Goal: Transaction & Acquisition: Book appointment/travel/reservation

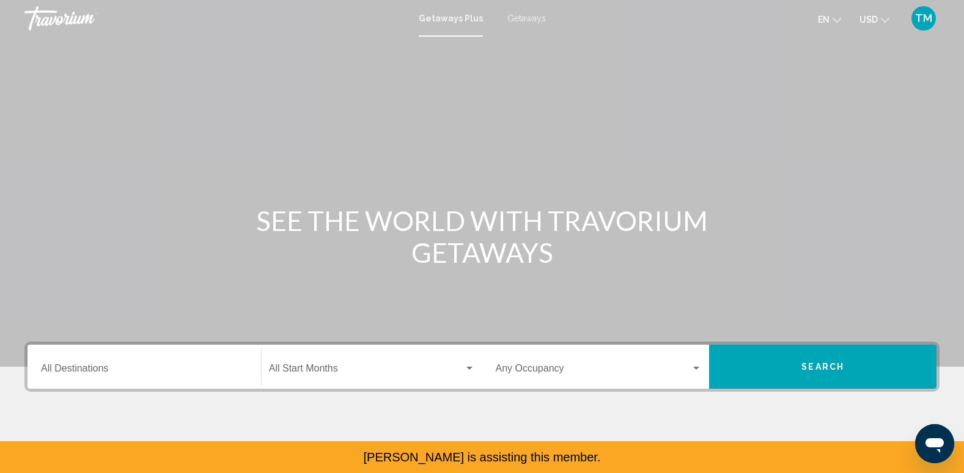
click at [510, 19] on span "Getaways" at bounding box center [527, 18] width 39 height 10
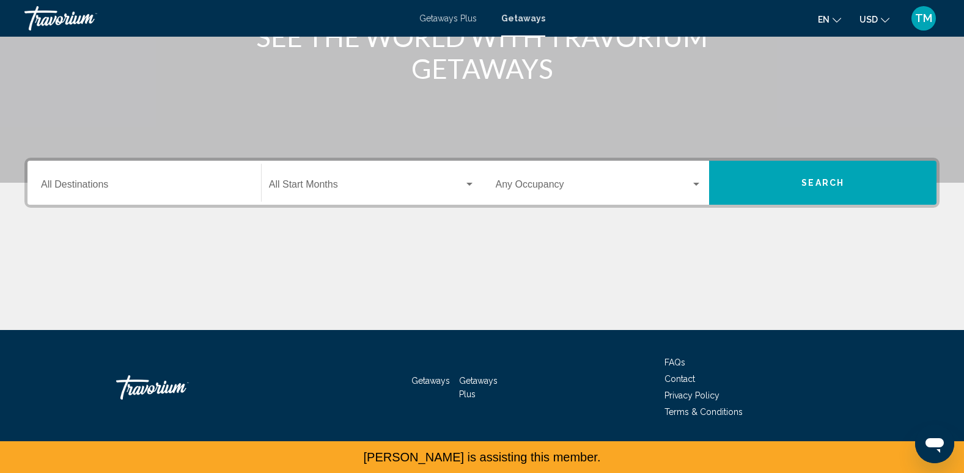
scroll to position [185, 0]
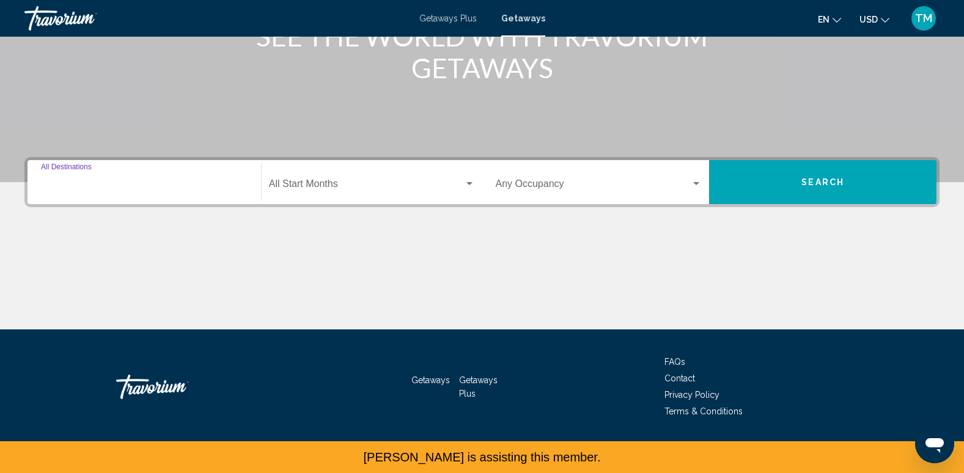
click at [106, 187] on input "Destination All Destinations" at bounding box center [144, 186] width 207 height 11
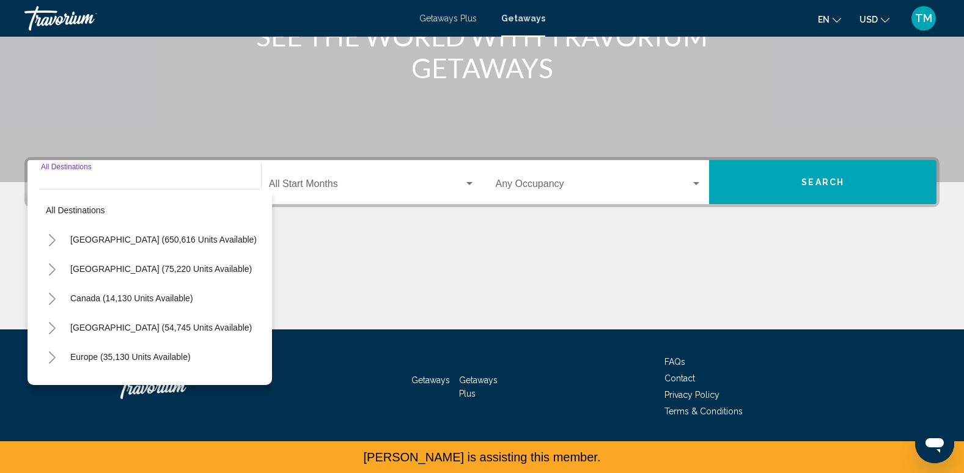
scroll to position [191, 0]
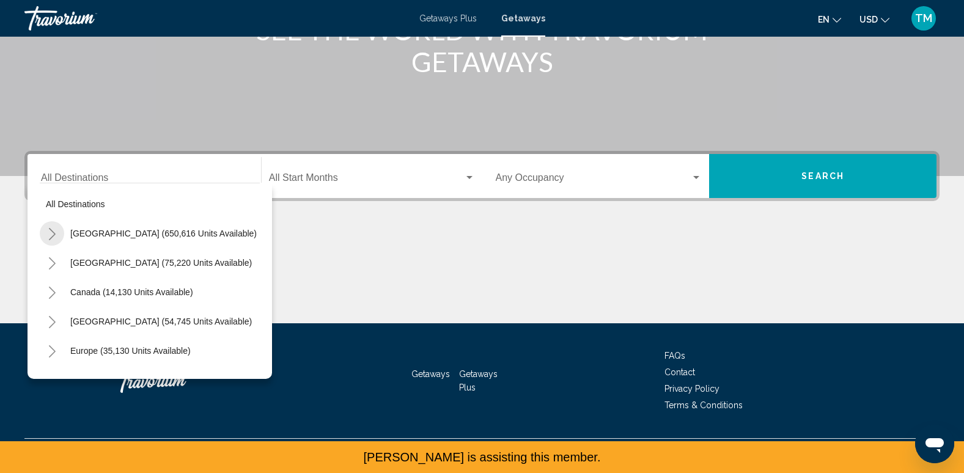
click at [54, 235] on icon "Toggle United States (650,616 units available)" at bounding box center [52, 234] width 7 height 12
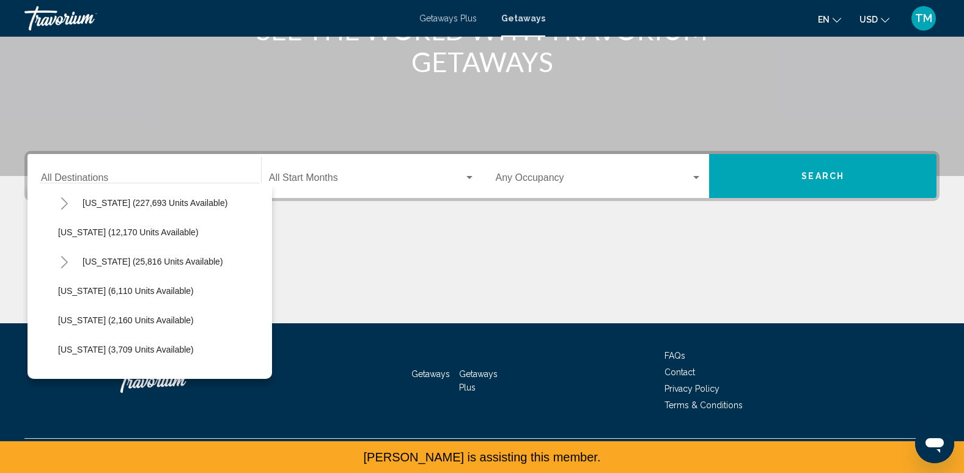
scroll to position [237, 0]
click at [65, 262] on icon "Toggle Hawaii (25,816 units available)" at bounding box center [64, 262] width 9 height 12
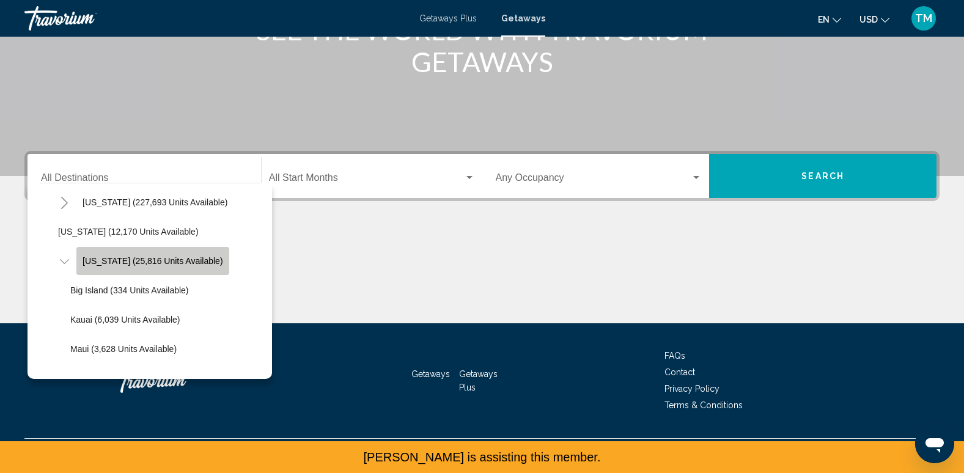
click at [154, 264] on span "Hawaii (25,816 units available)" at bounding box center [153, 261] width 141 height 10
type input "**********"
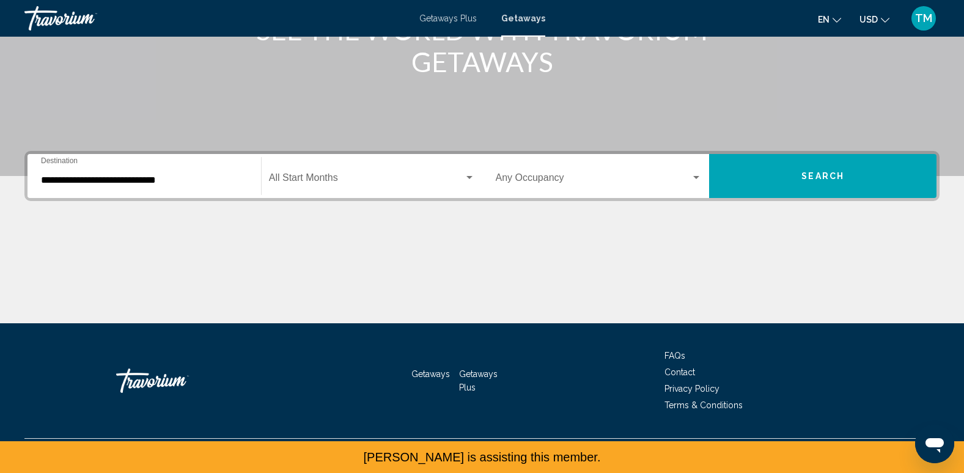
click at [369, 173] on div "Start Month All Start Months" at bounding box center [372, 176] width 206 height 39
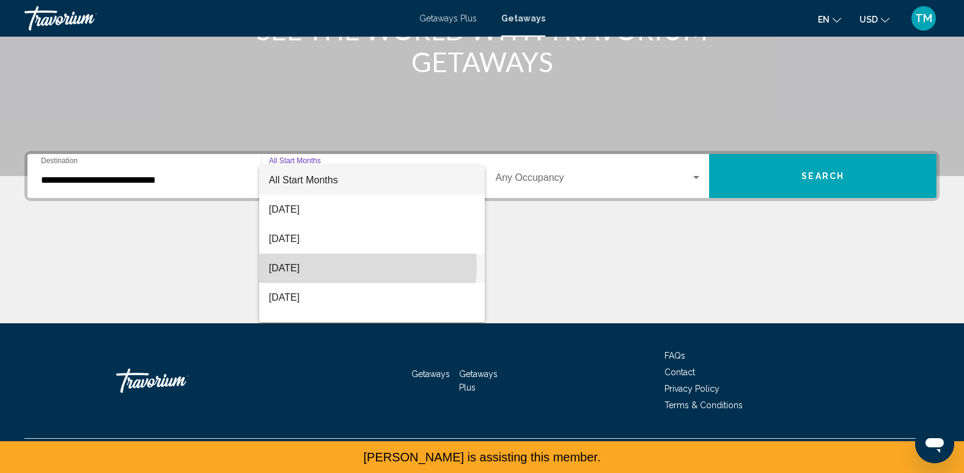
click at [353, 265] on span "October 2025" at bounding box center [372, 268] width 206 height 29
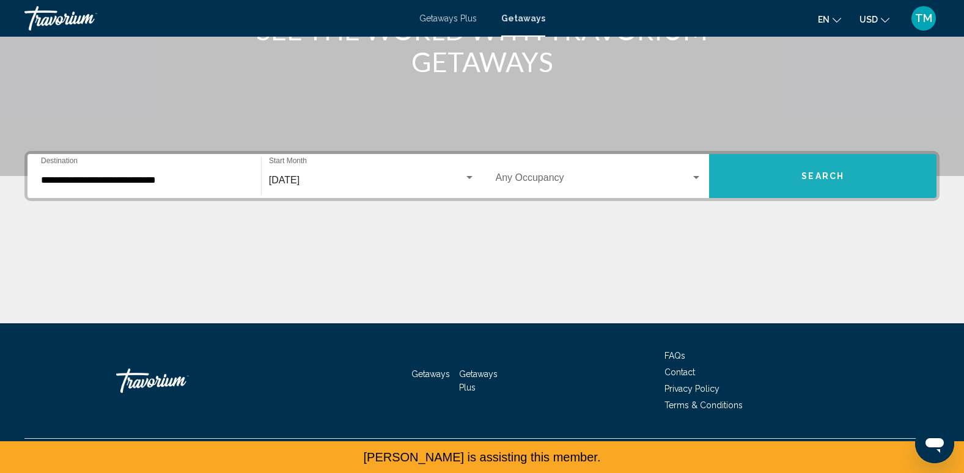
click at [818, 193] on button "Search" at bounding box center [822, 176] width 227 height 44
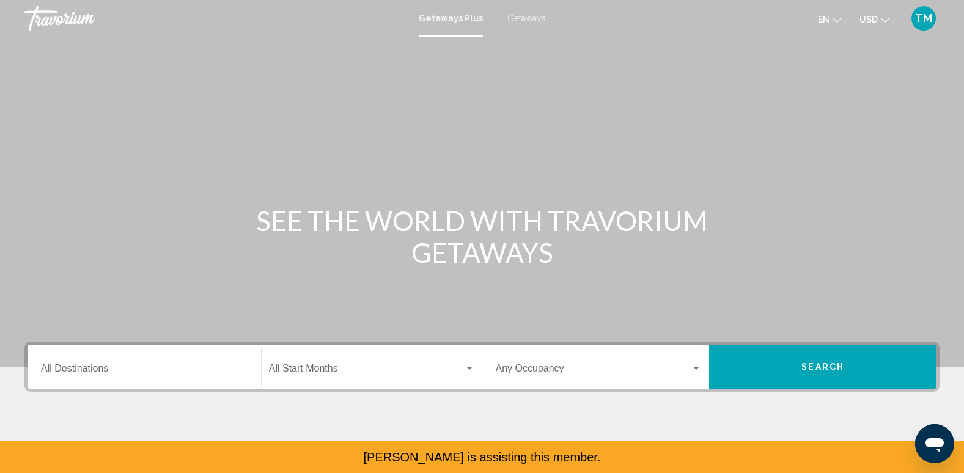
click at [520, 18] on span "Getaways" at bounding box center [527, 18] width 39 height 10
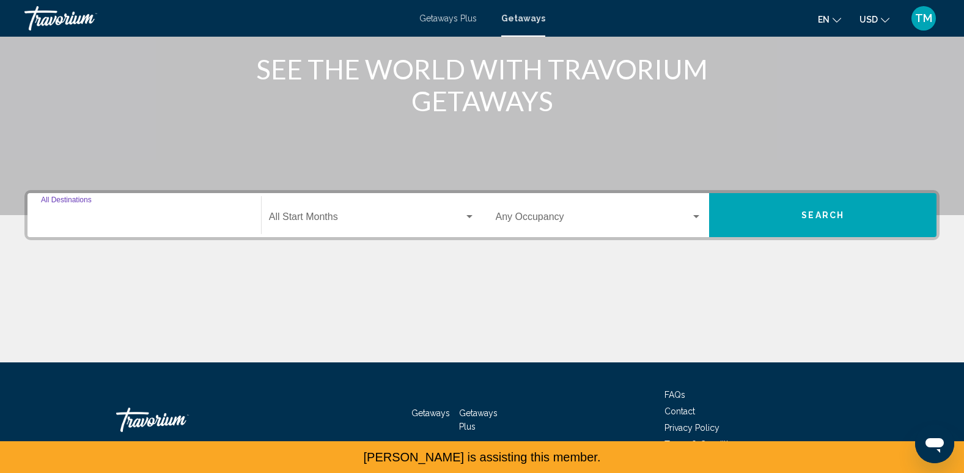
click at [105, 223] on input "Destination All Destinations" at bounding box center [144, 219] width 207 height 11
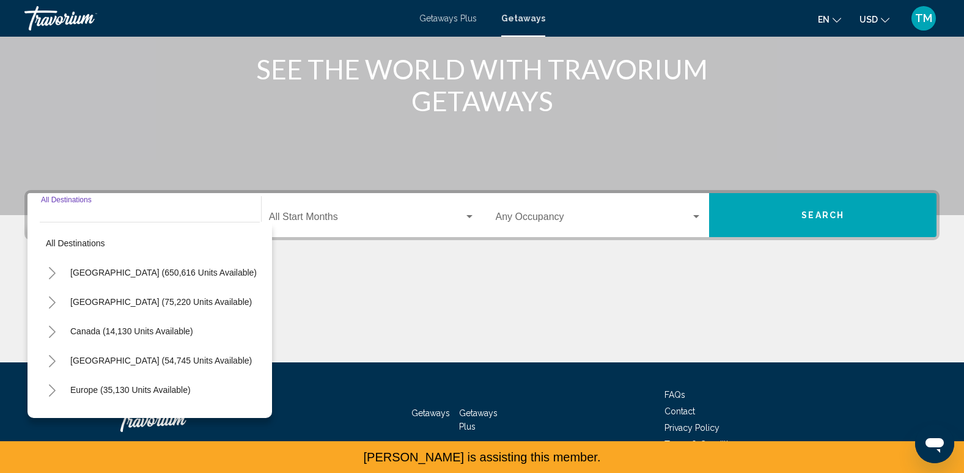
scroll to position [191, 0]
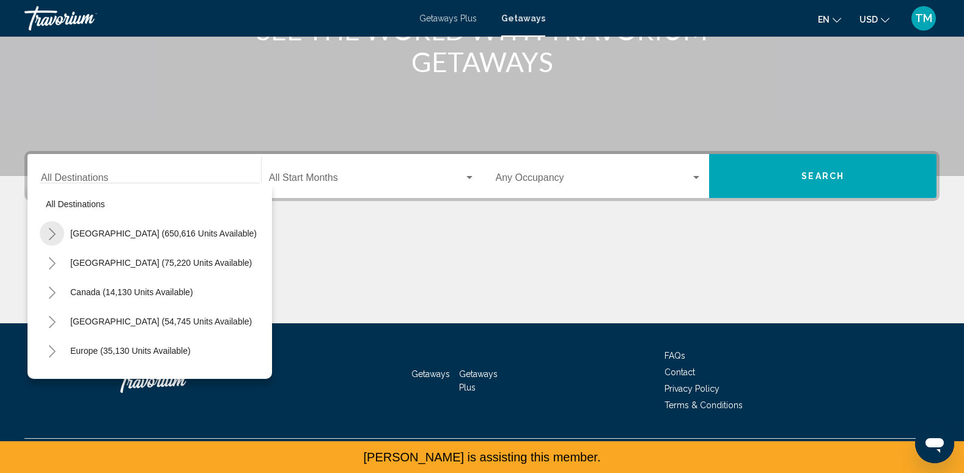
click at [55, 234] on icon "Toggle United States (650,616 units available)" at bounding box center [52, 234] width 9 height 12
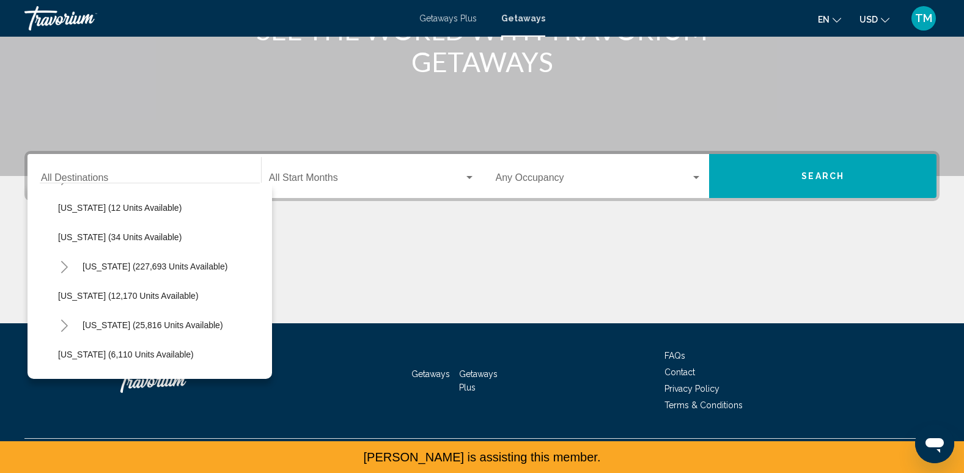
scroll to position [173, 0]
click at [62, 262] on icon "Toggle Florida (227,693 units available)" at bounding box center [64, 267] width 7 height 12
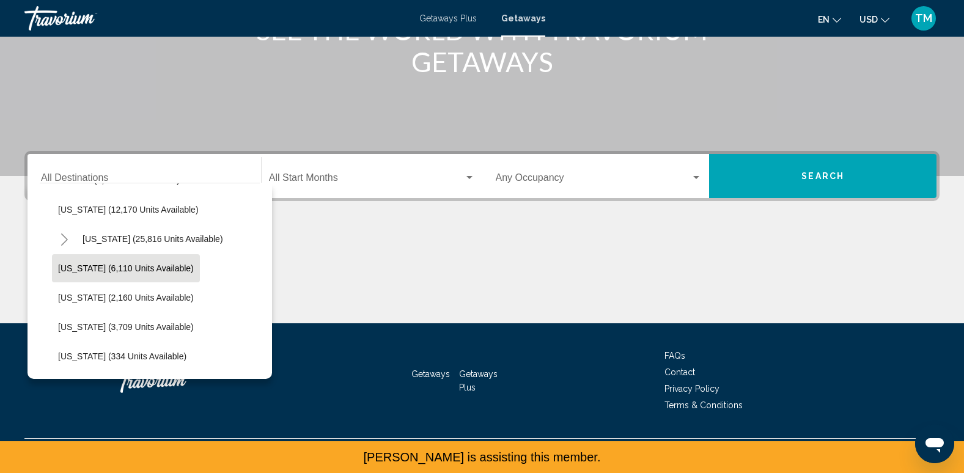
scroll to position [408, 0]
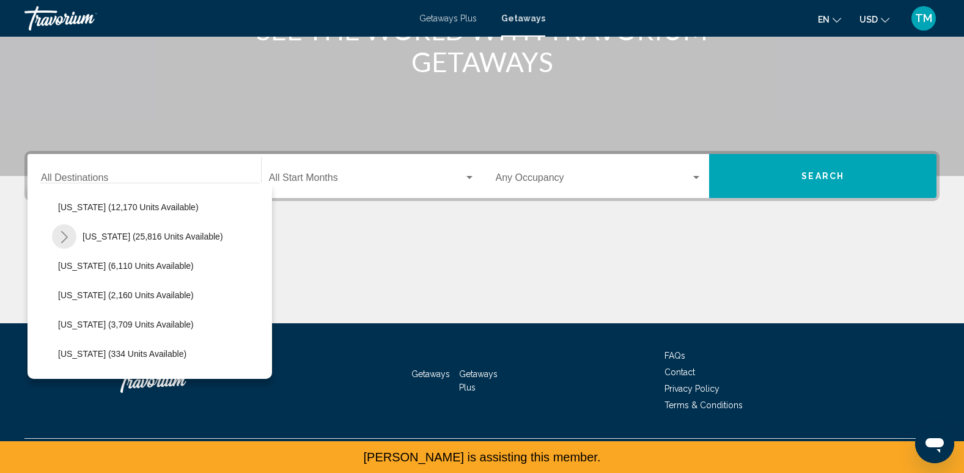
click at [66, 230] on button "Toggle Hawaii (25,816 units available)" at bounding box center [64, 236] width 24 height 24
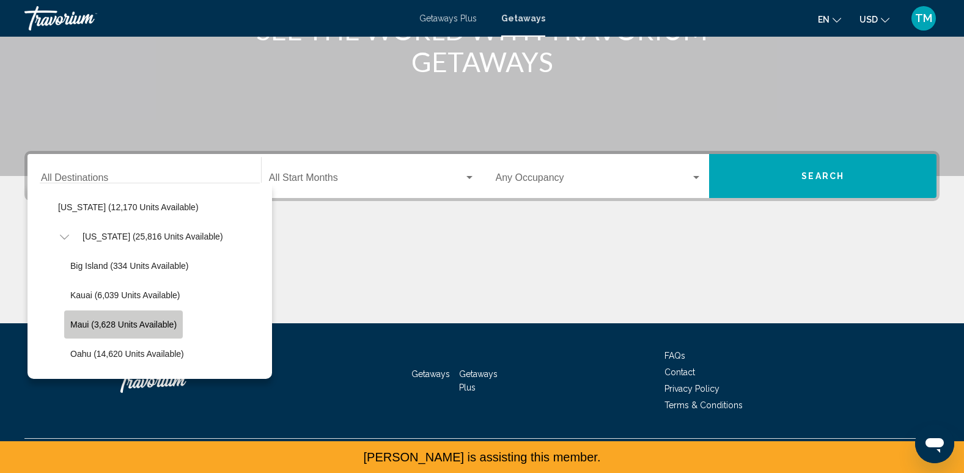
click at [112, 321] on span "Maui (3,628 units available)" at bounding box center [123, 325] width 106 height 10
type input "**********"
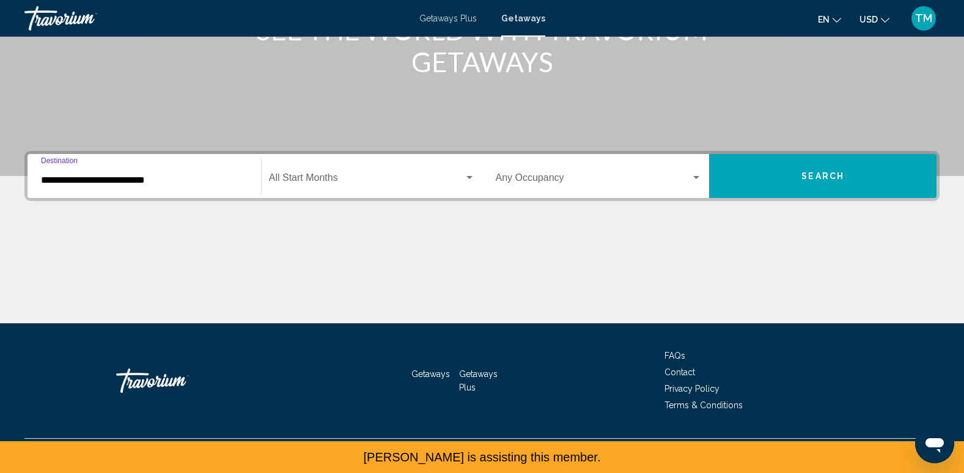
click at [405, 179] on span "Search widget" at bounding box center [366, 180] width 195 height 11
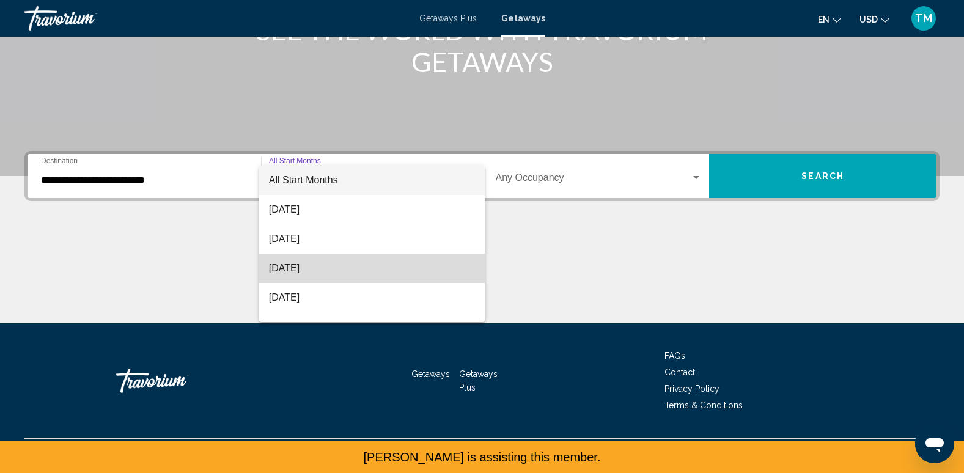
click at [396, 265] on span "October 2025" at bounding box center [372, 268] width 206 height 29
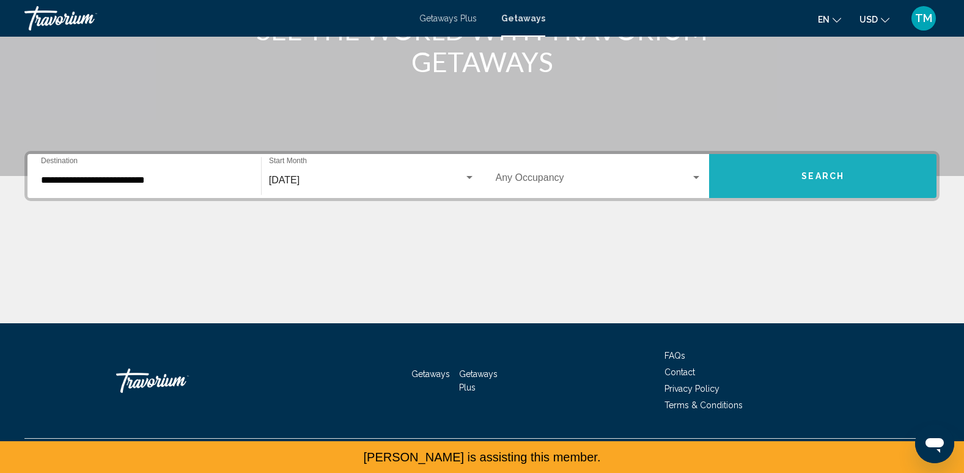
click at [788, 175] on button "Search" at bounding box center [822, 176] width 227 height 44
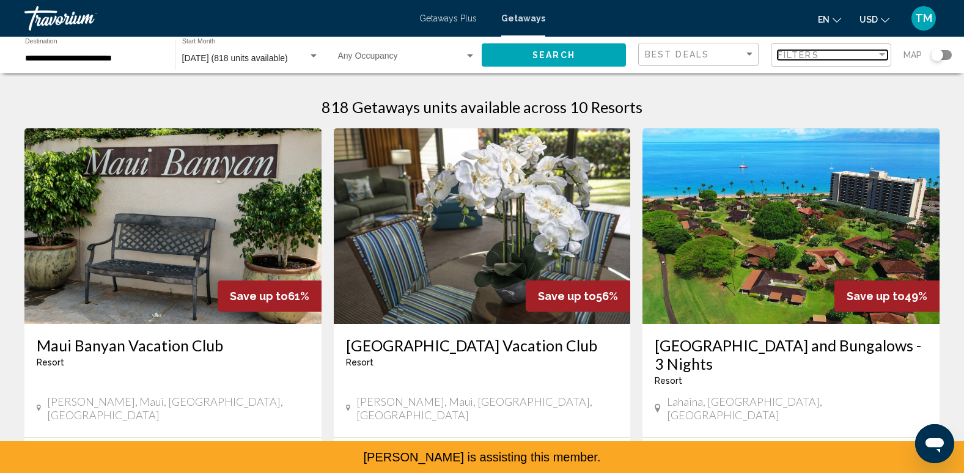
click at [828, 50] on div "Filters" at bounding box center [827, 55] width 99 height 10
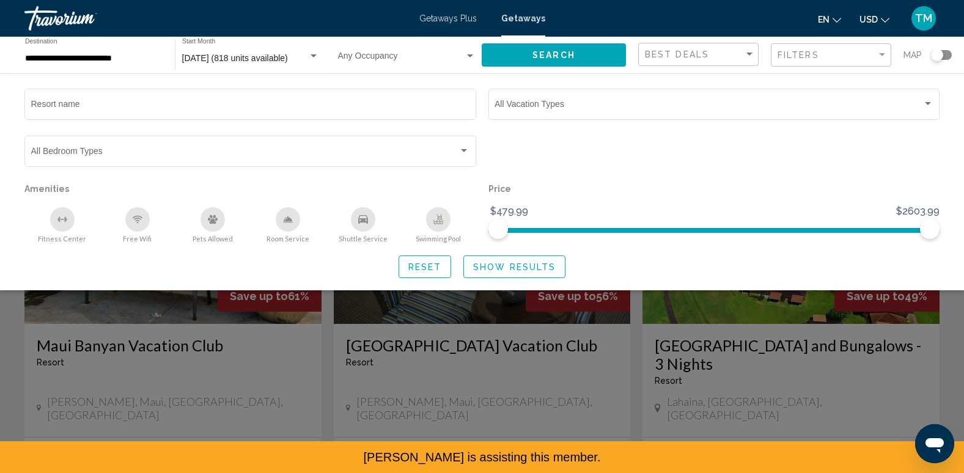
click at [633, 349] on div "Search widget" at bounding box center [482, 328] width 964 height 290
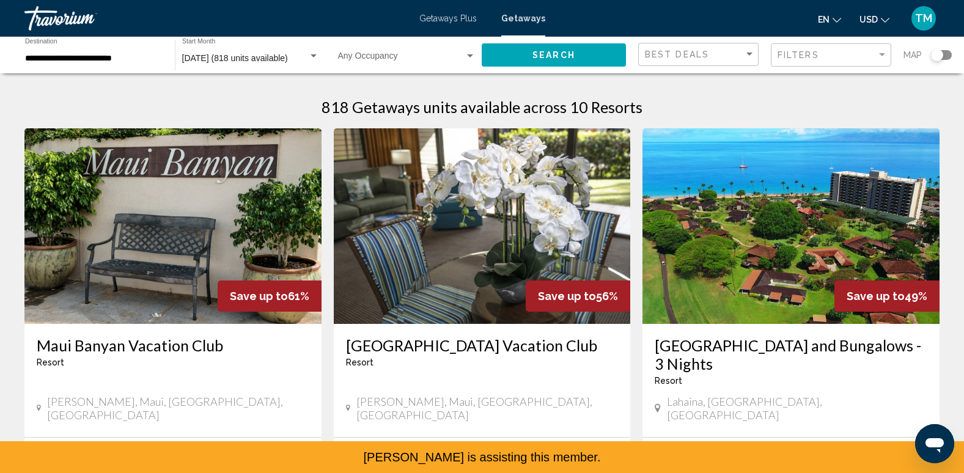
click at [744, 297] on img "Main content" at bounding box center [791, 226] width 297 height 196
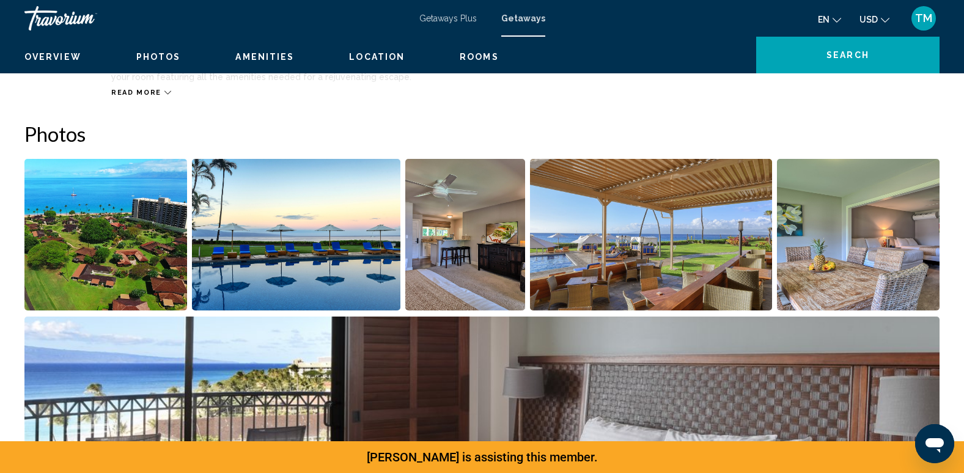
scroll to position [353, 0]
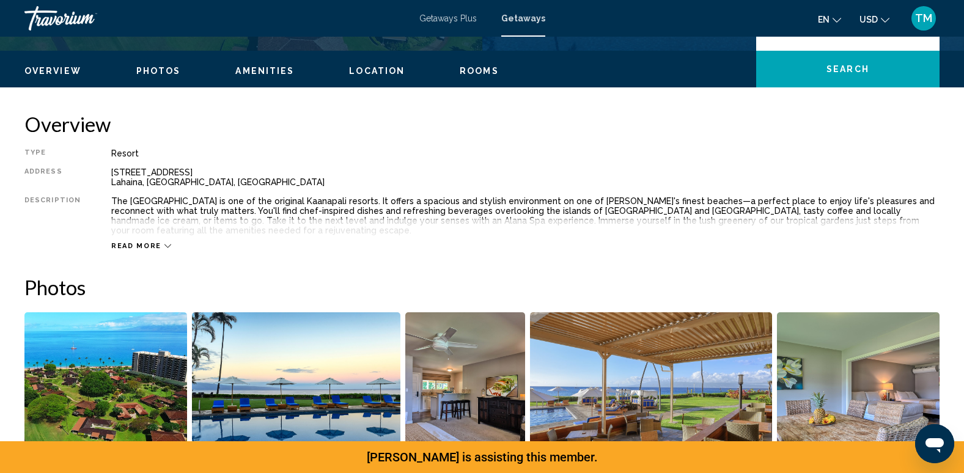
click at [153, 242] on button "Read more" at bounding box center [141, 246] width 60 height 9
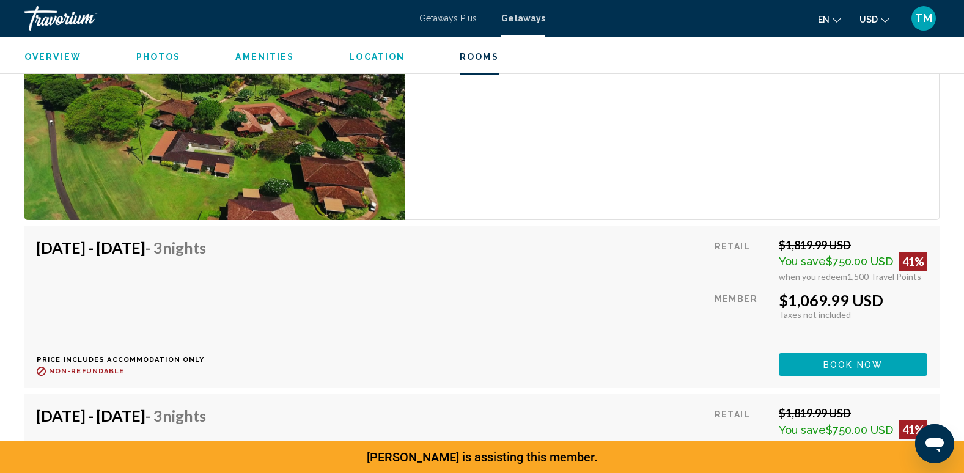
scroll to position [13213, 0]
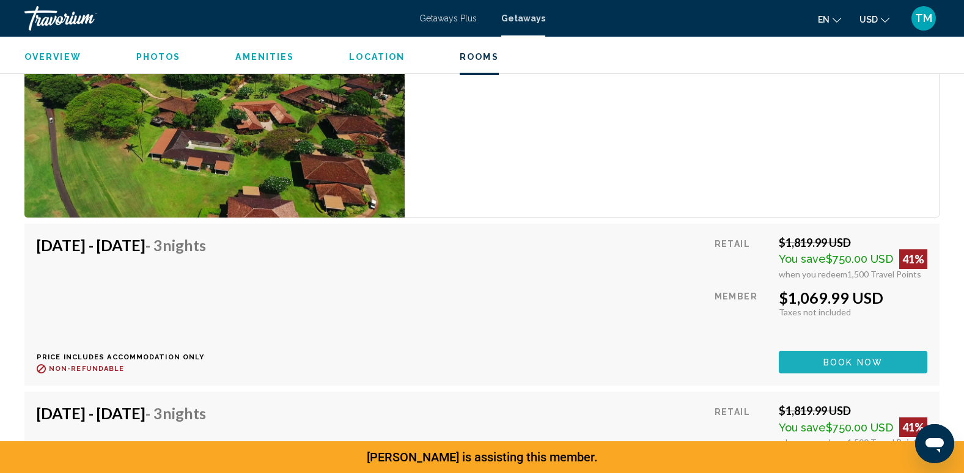
click at [808, 360] on button "Book now" at bounding box center [853, 362] width 149 height 23
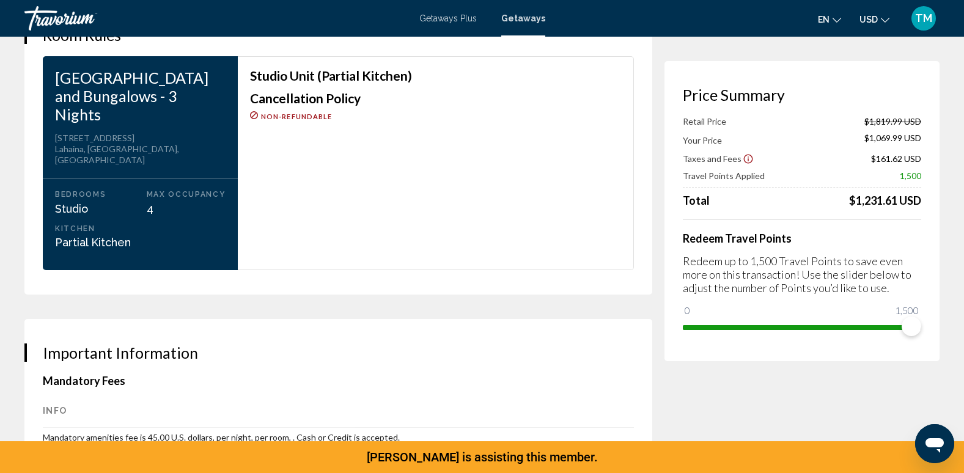
scroll to position [1554, 0]
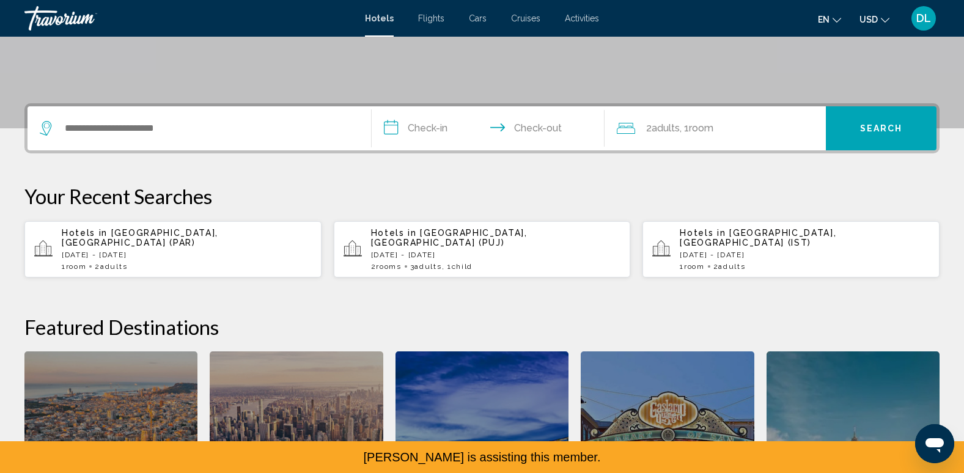
scroll to position [239, 0]
click at [160, 237] on span "[GEOGRAPHIC_DATA], [GEOGRAPHIC_DATA] (PAR)" at bounding box center [140, 237] width 157 height 20
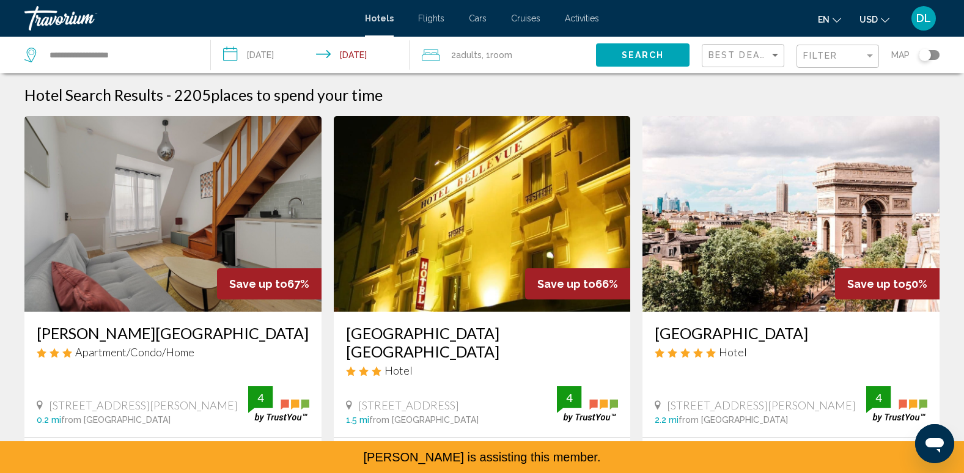
click at [253, 243] on img "Main content" at bounding box center [172, 214] width 297 height 196
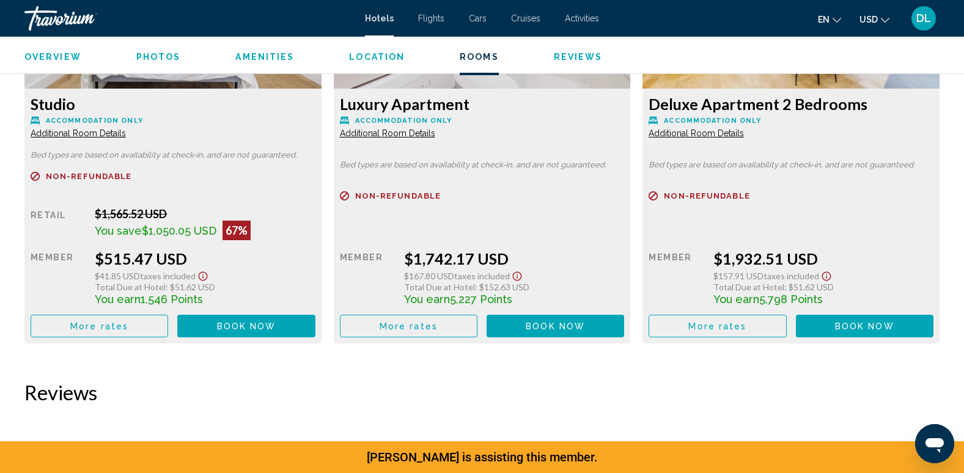
scroll to position [1797, 0]
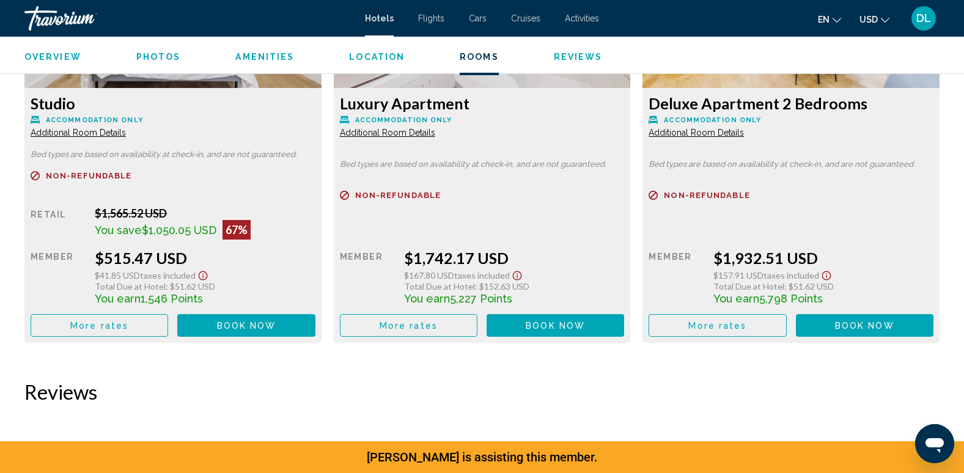
click at [215, 339] on div "Studio Accommodation Only Additional Room Details Bed types are based on availa…" at bounding box center [172, 215] width 297 height 255
click at [229, 330] on span "Book now" at bounding box center [246, 326] width 59 height 10
